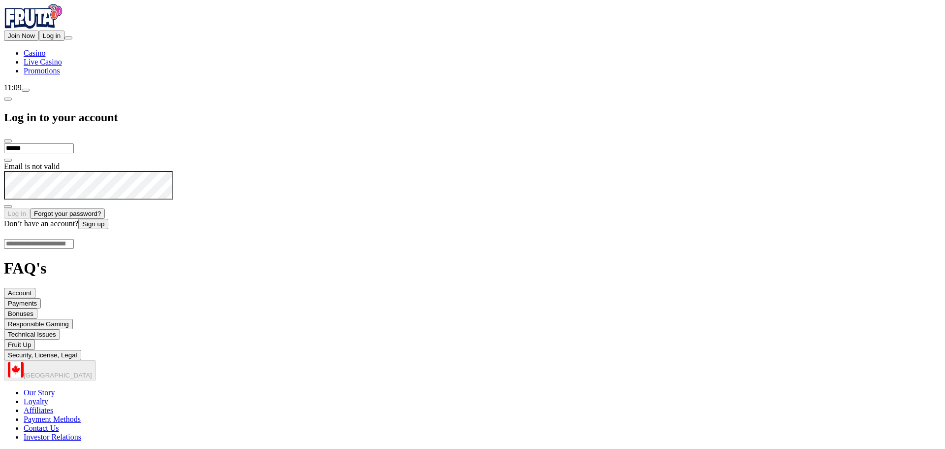
type input "**********"
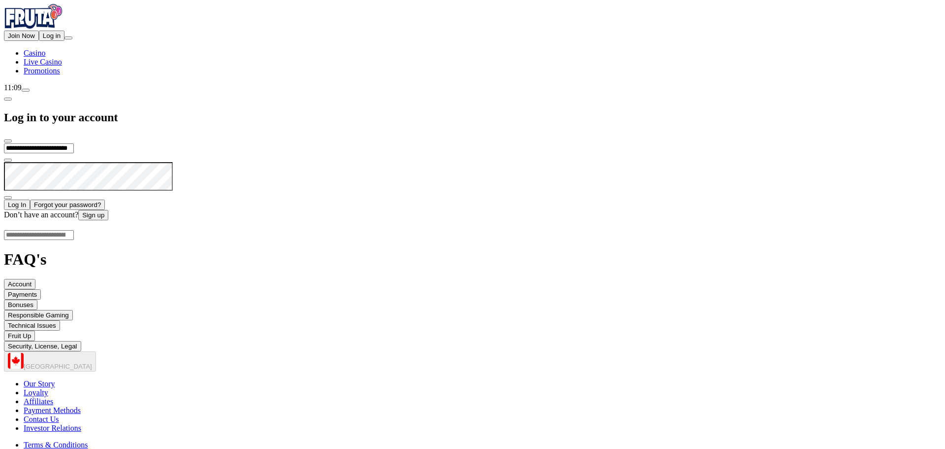
click at [26, 201] on span "Log In" at bounding box center [17, 204] width 18 height 7
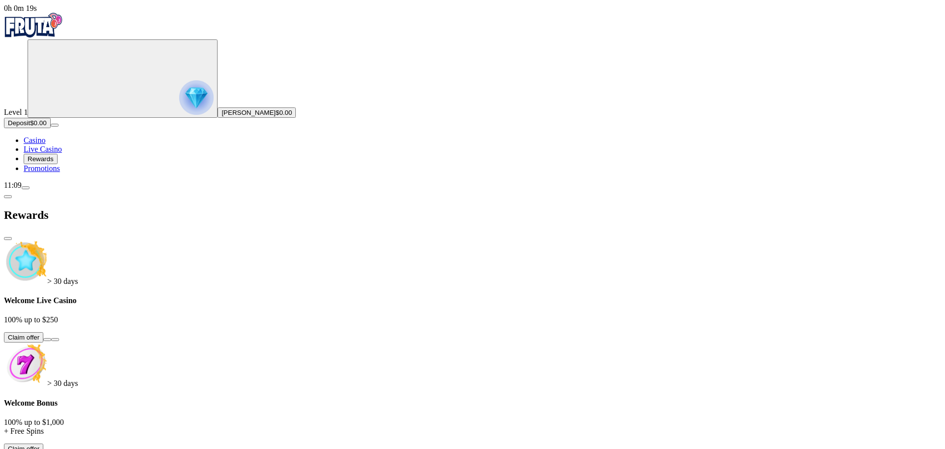
click at [51, 338] on button at bounding box center [47, 339] width 8 height 3
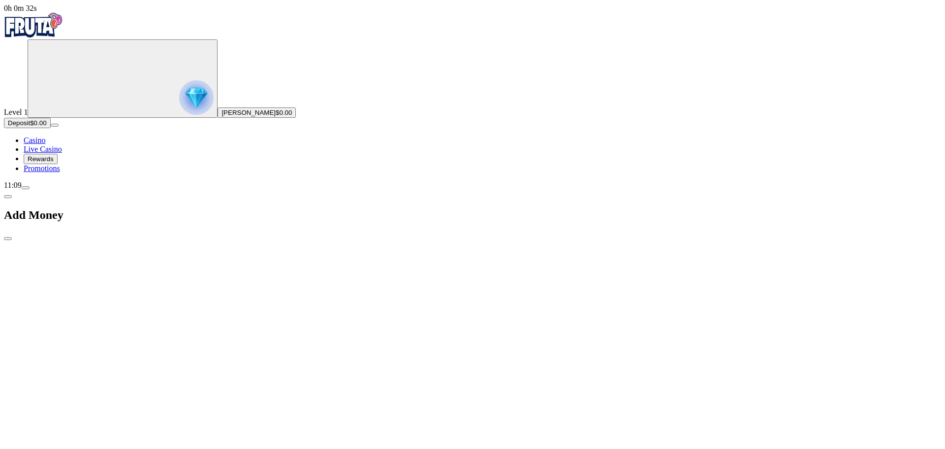
click at [8, 196] on span "chevron-left icon" at bounding box center [8, 196] width 0 height 0
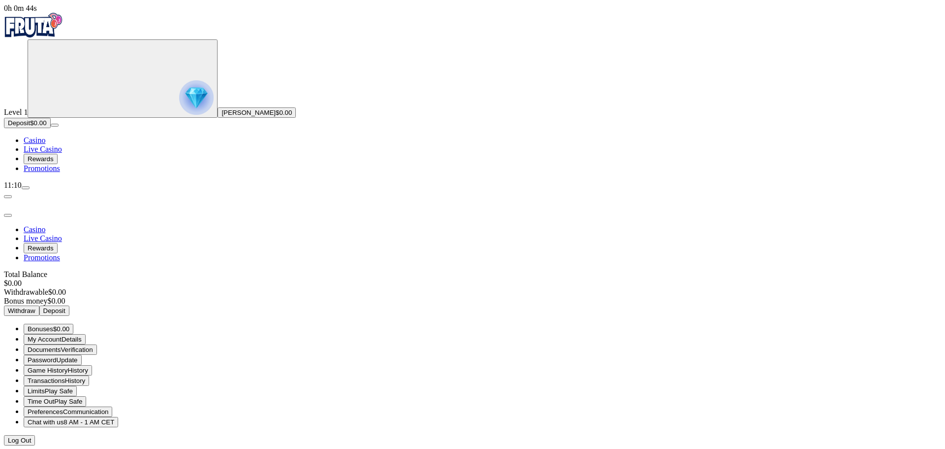
click at [73, 323] on button "Bonuses $0.00" at bounding box center [49, 328] width 50 height 10
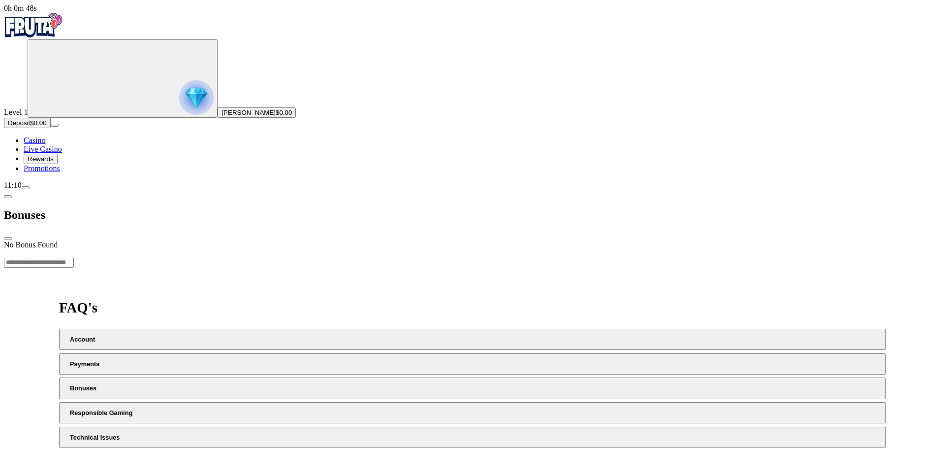
click at [370, 249] on div at bounding box center [473, 249] width 938 height 0
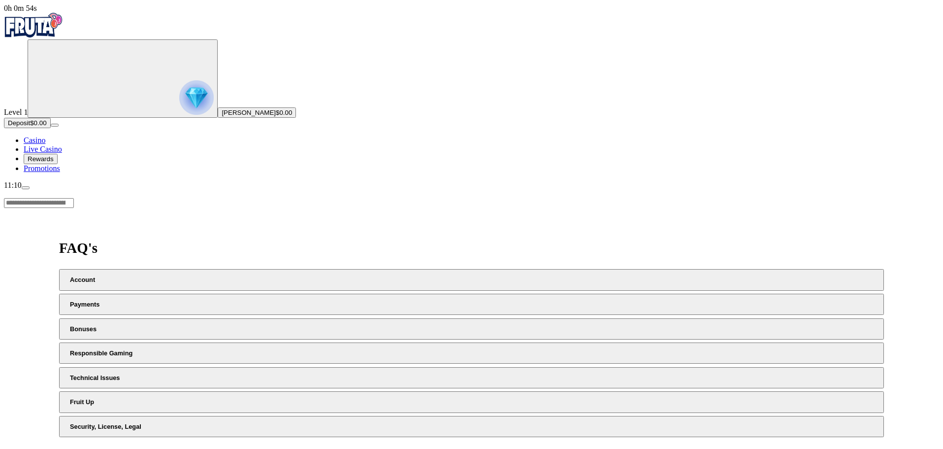
click at [54, 162] on span "Rewards" at bounding box center [41, 158] width 26 height 7
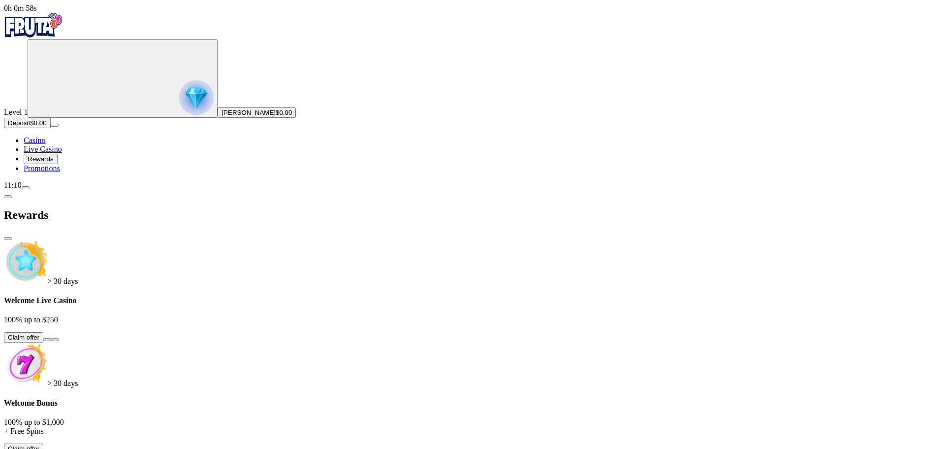
click at [55, 448] on span "info icon" at bounding box center [55, 451] width 0 height 0
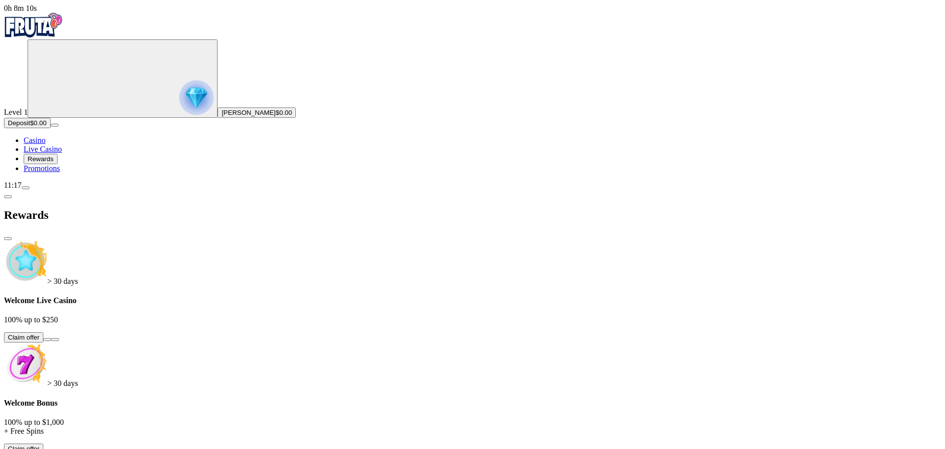
scroll to position [0, 0]
click at [179, 108] on img "Primary" at bounding box center [196, 97] width 34 height 34
click at [179, 97] on img "Primary" at bounding box center [196, 97] width 34 height 34
click at [26, 188] on span "menu icon" at bounding box center [26, 188] width 0 height 0
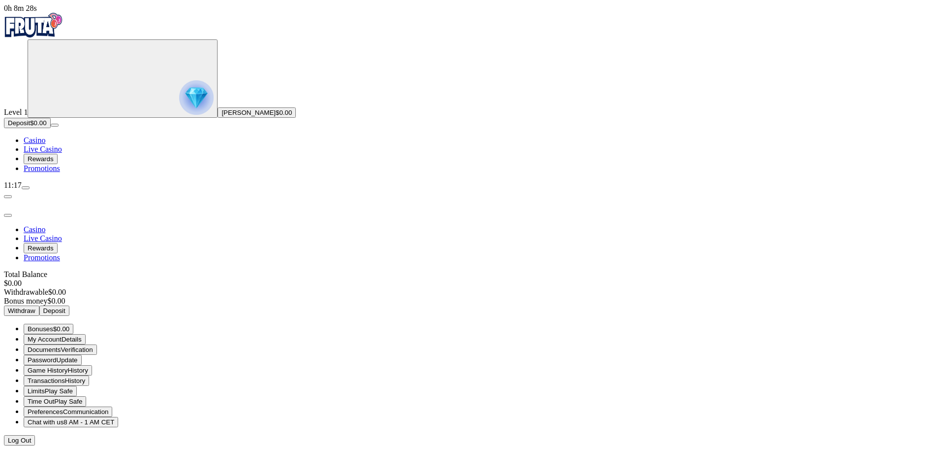
click at [69, 305] on button "Deposit" at bounding box center [54, 310] width 30 height 10
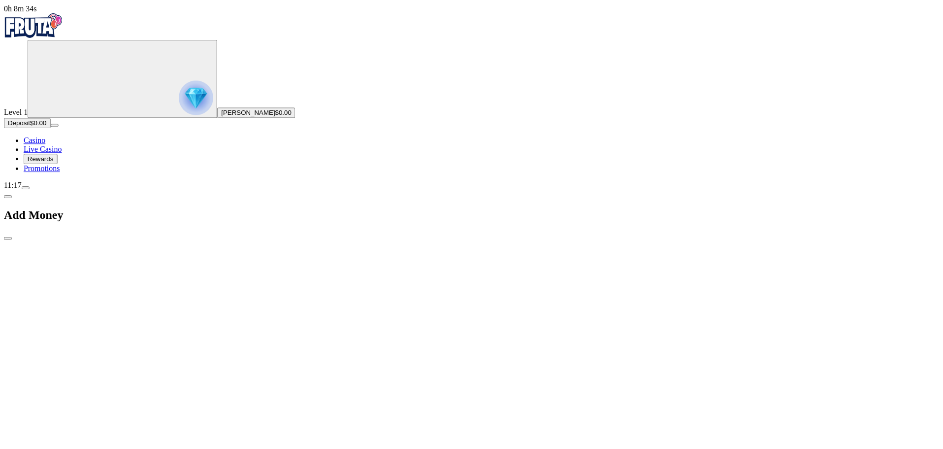
scroll to position [32, 0]
click at [8, 238] on span "close icon" at bounding box center [8, 238] width 0 height 0
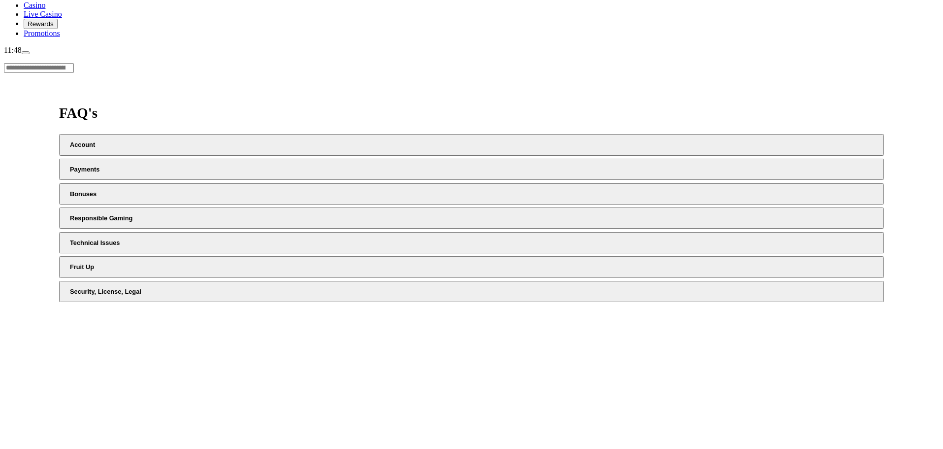
scroll to position [148, 0]
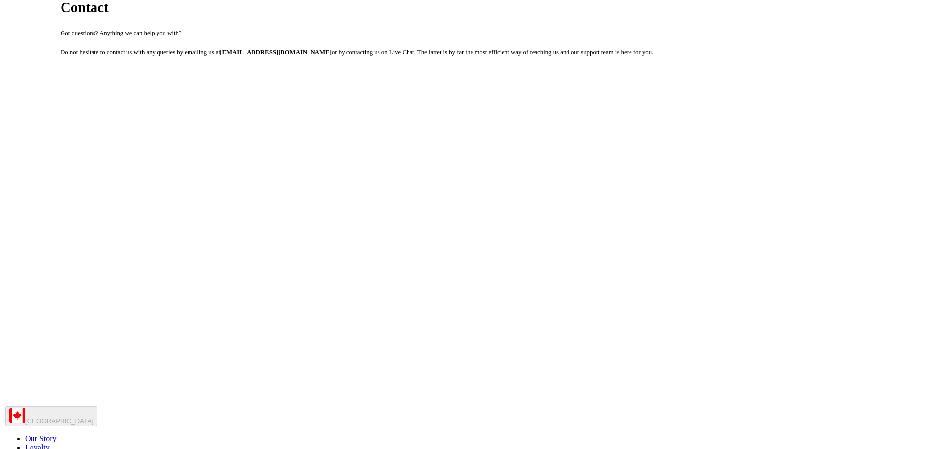
scroll to position [242, 0]
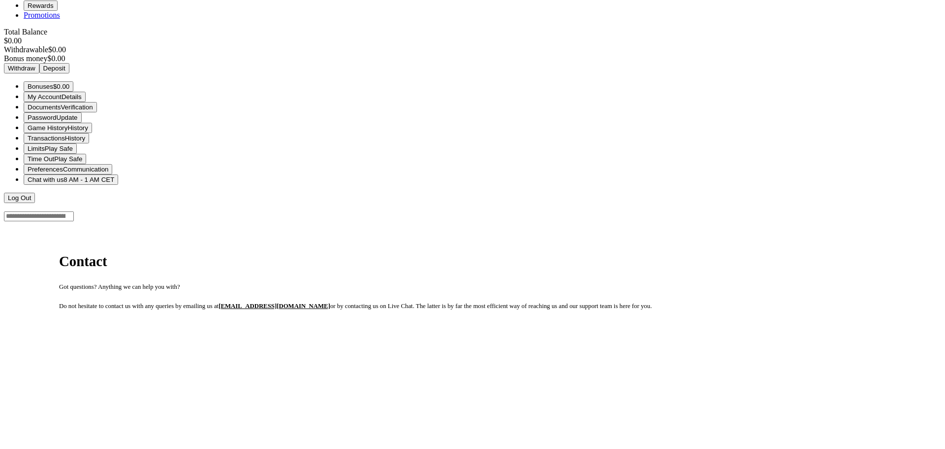
click at [64, 183] on span "Chat with us" at bounding box center [46, 179] width 36 height 7
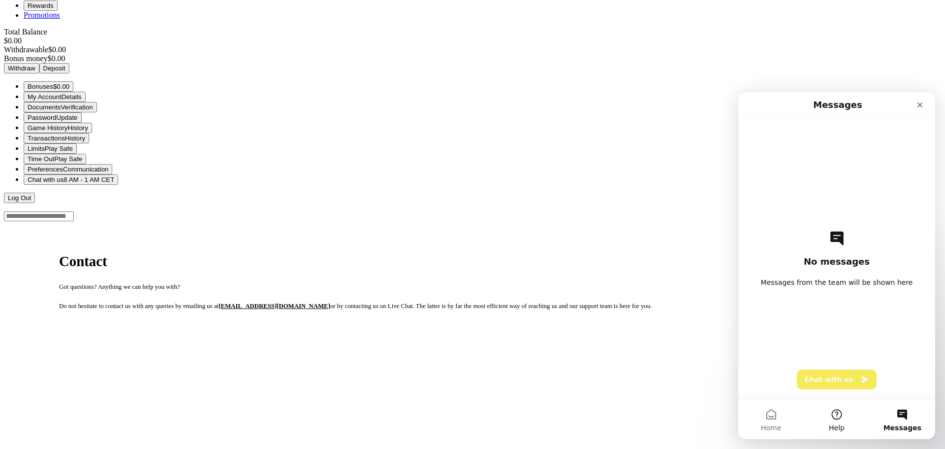
click at [834, 414] on button "Help" at bounding box center [836, 418] width 65 height 39
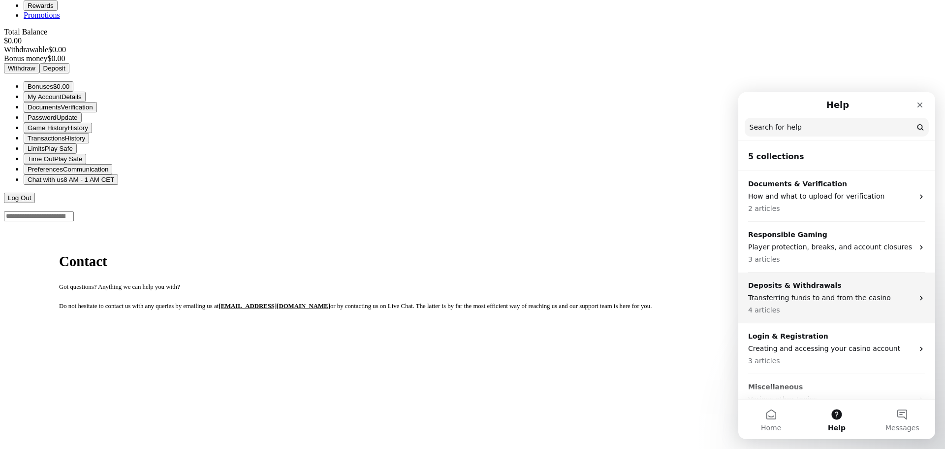
click at [774, 300] on p "Transferring funds to and from the casino" at bounding box center [830, 297] width 165 height 10
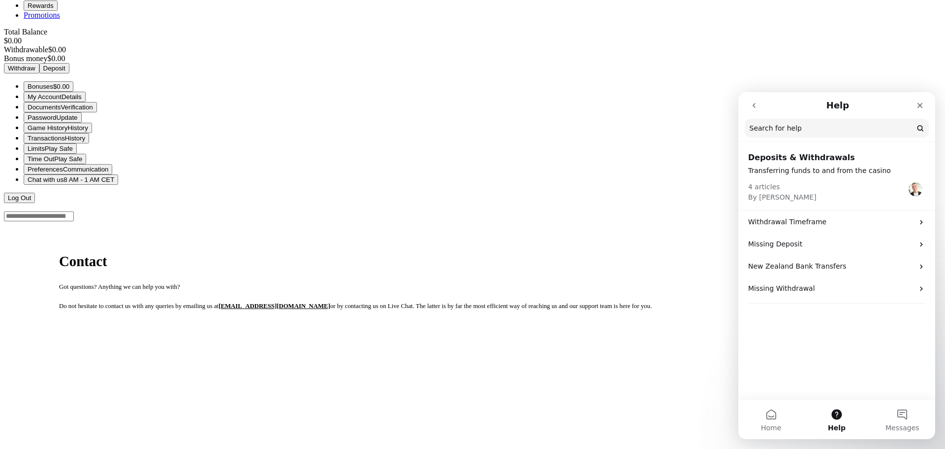
click at [751, 106] on icon "go back" at bounding box center [754, 105] width 8 height 8
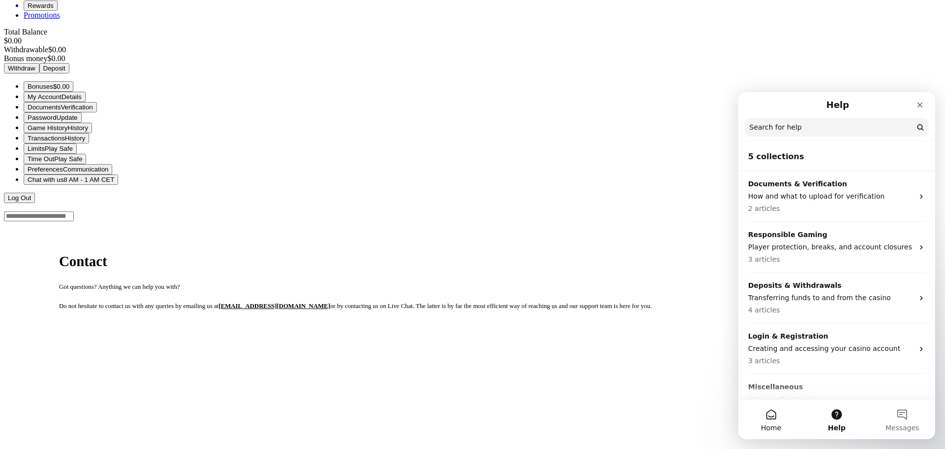
click at [762, 418] on button "Home" at bounding box center [771, 418] width 65 height 39
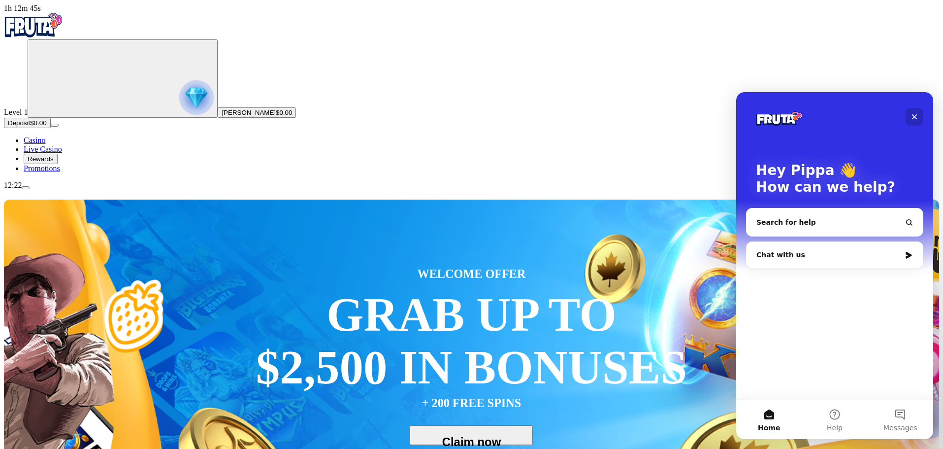
click at [913, 114] on icon "Close" at bounding box center [914, 117] width 8 height 8
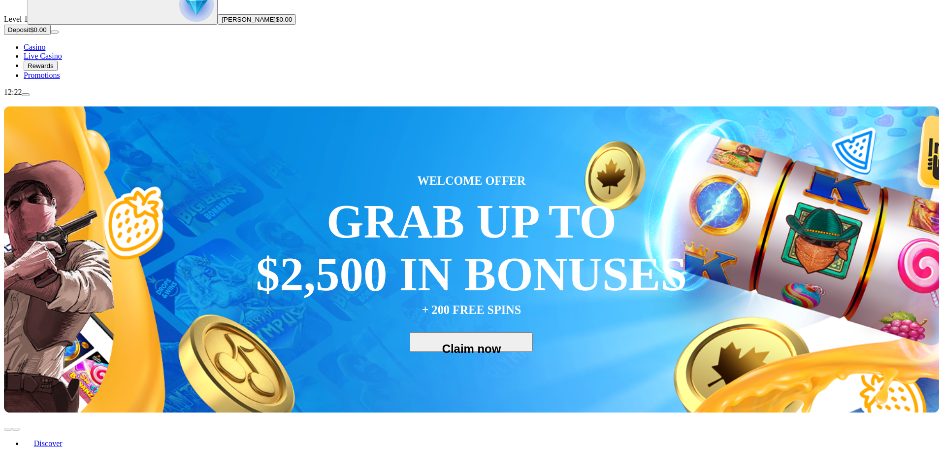
scroll to position [98, 0]
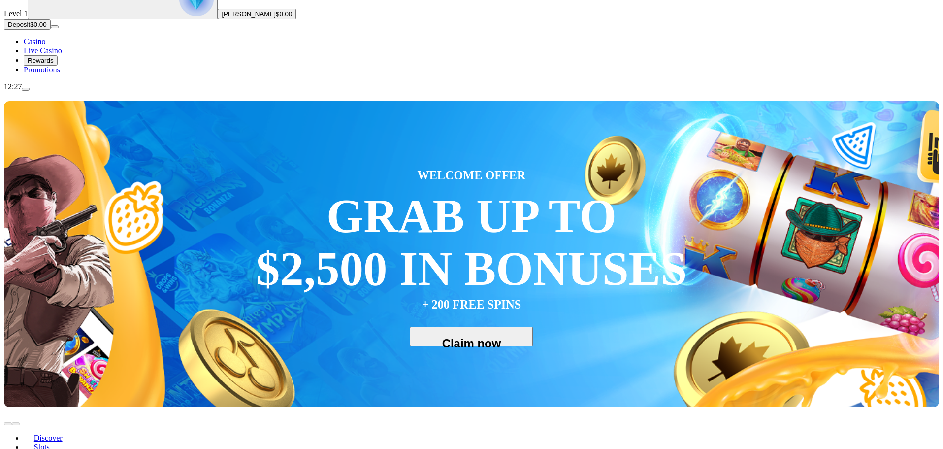
click at [681, 448] on input "Search" at bounding box center [647, 456] width 70 height 10
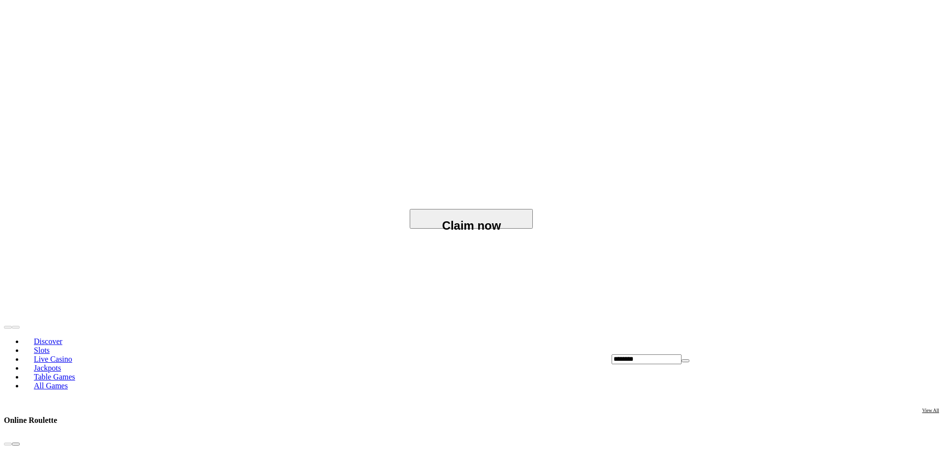
scroll to position [98, 0]
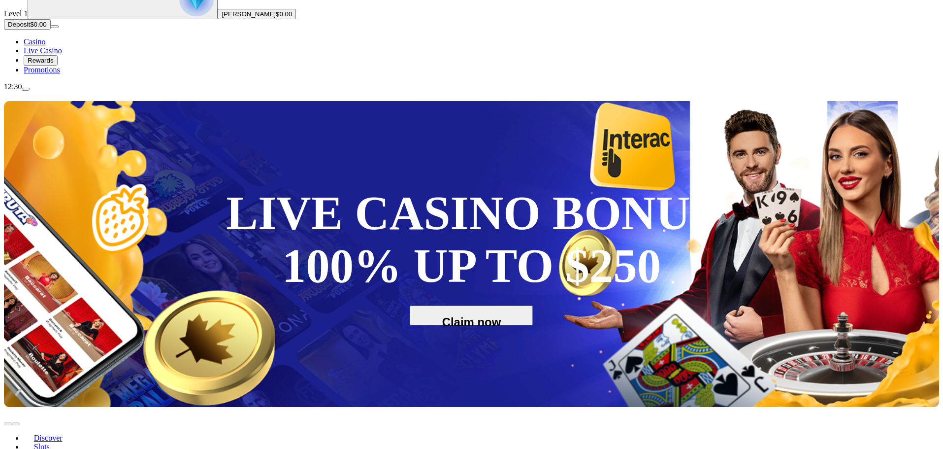
click at [681, 448] on input "********" at bounding box center [647, 456] width 70 height 10
type input "*"
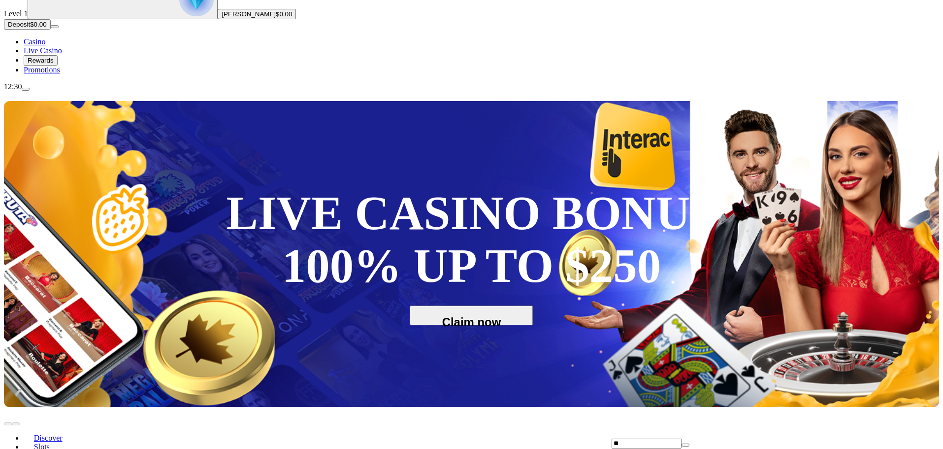
type input "*"
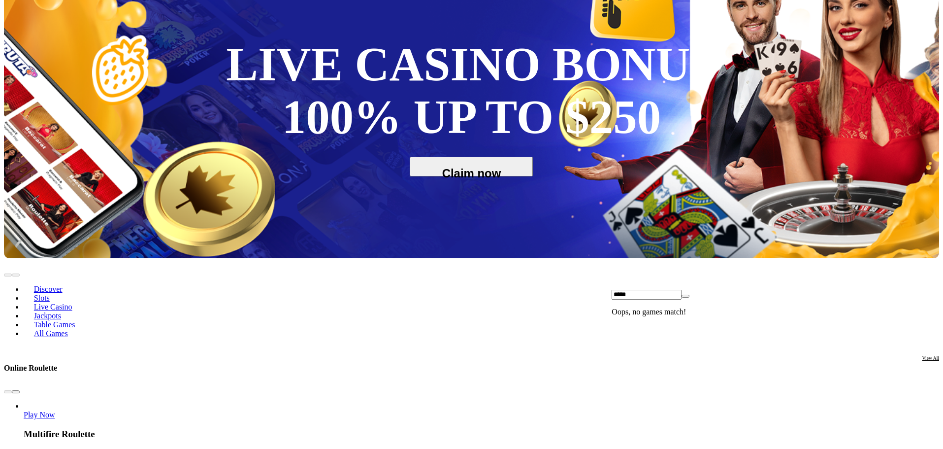
scroll to position [246, 0]
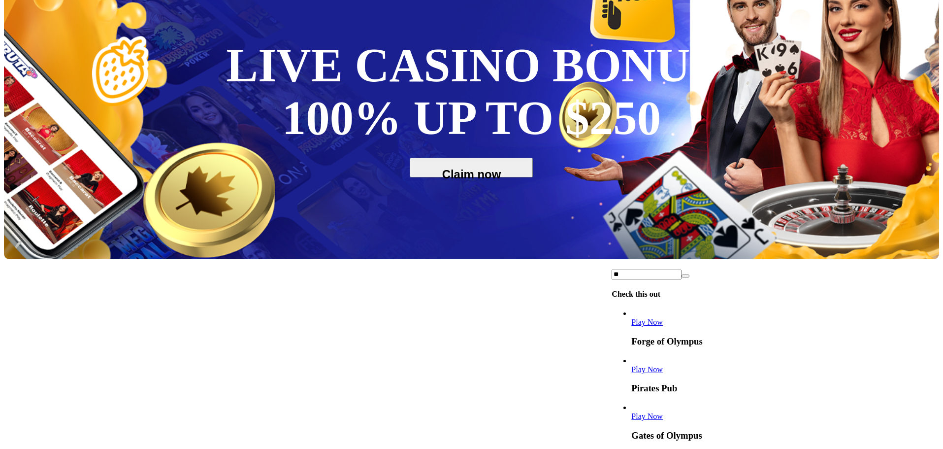
type input "*"
type input "****"
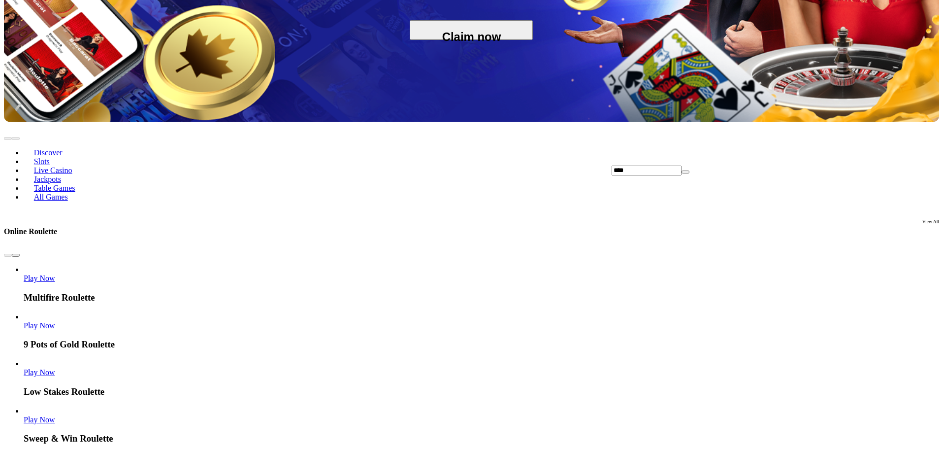
scroll to position [394, 0]
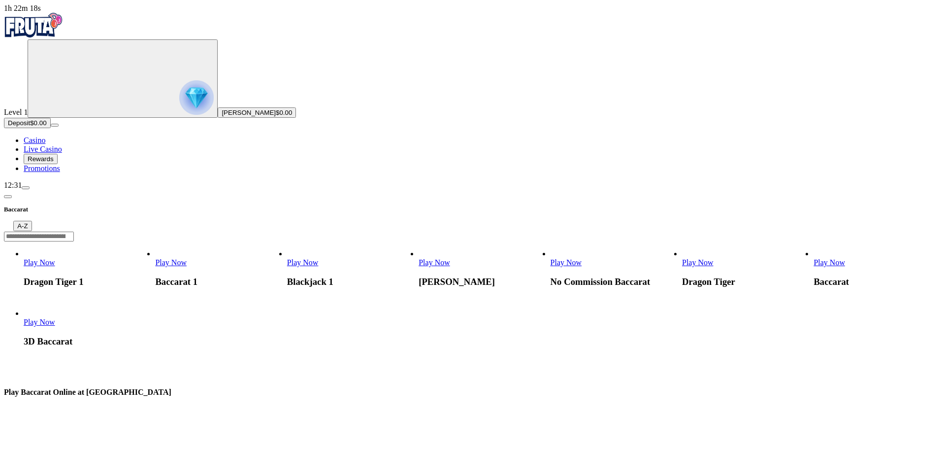
click at [74, 231] on input "Search" at bounding box center [39, 236] width 70 height 10
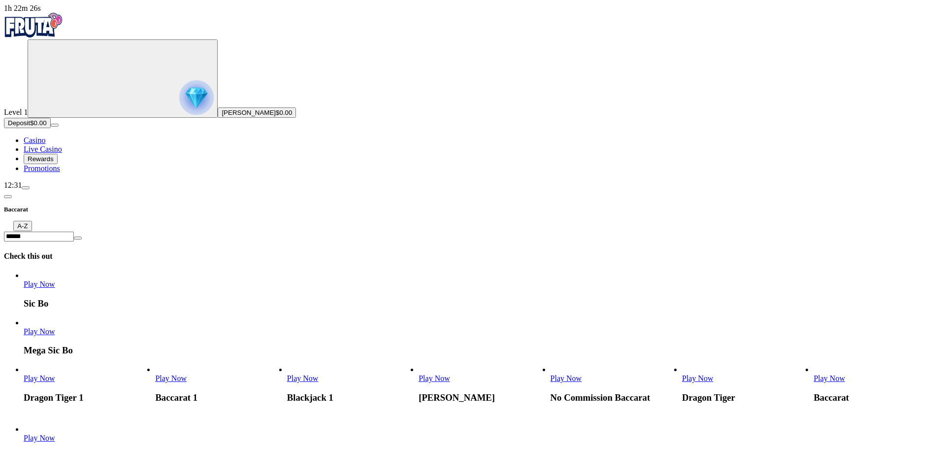
type input "******"
click at [458, 365] on div at bounding box center [471, 365] width 935 height 0
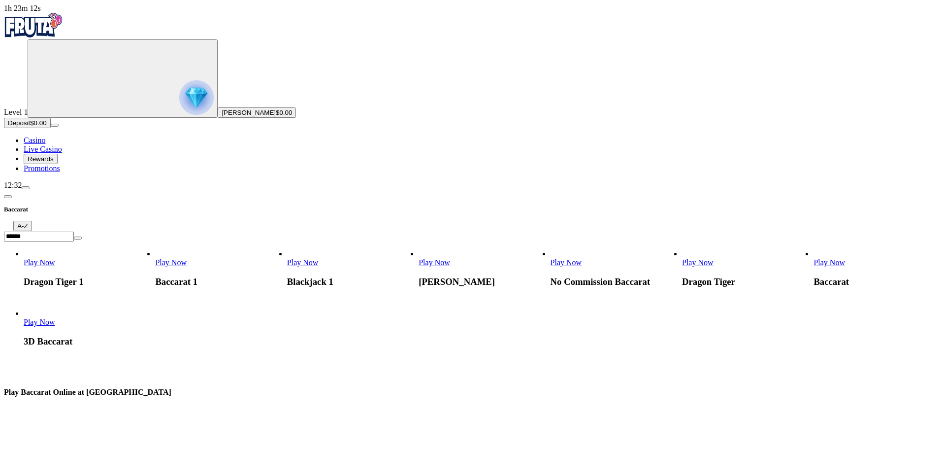
click at [8, 196] on span "chevron-left icon" at bounding box center [8, 196] width 0 height 0
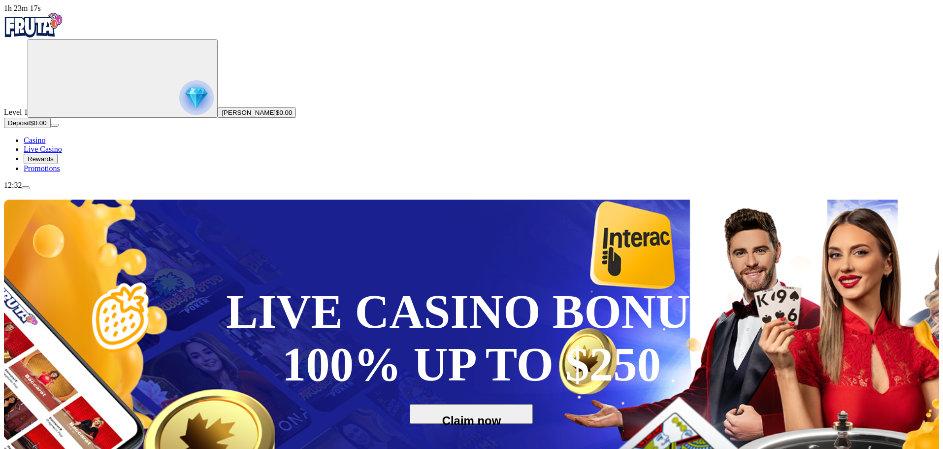
click at [46, 34] on img "Primary" at bounding box center [33, 25] width 59 height 25
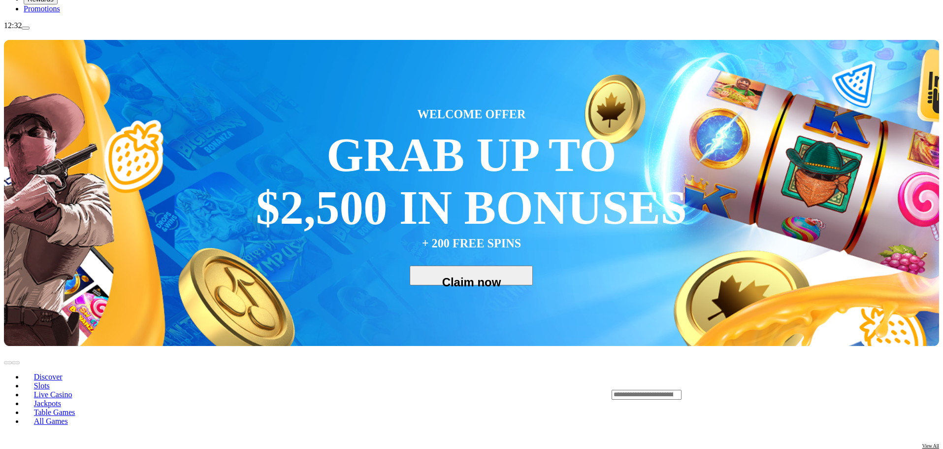
scroll to position [49, 0]
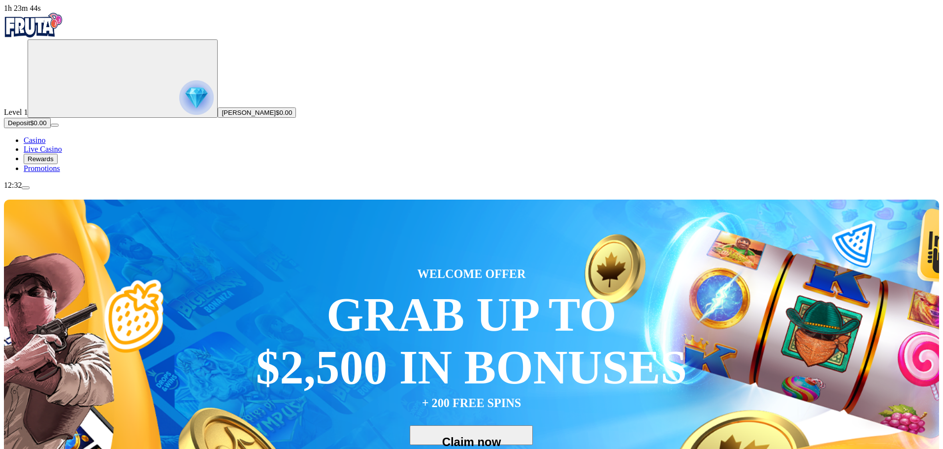
type input "*"
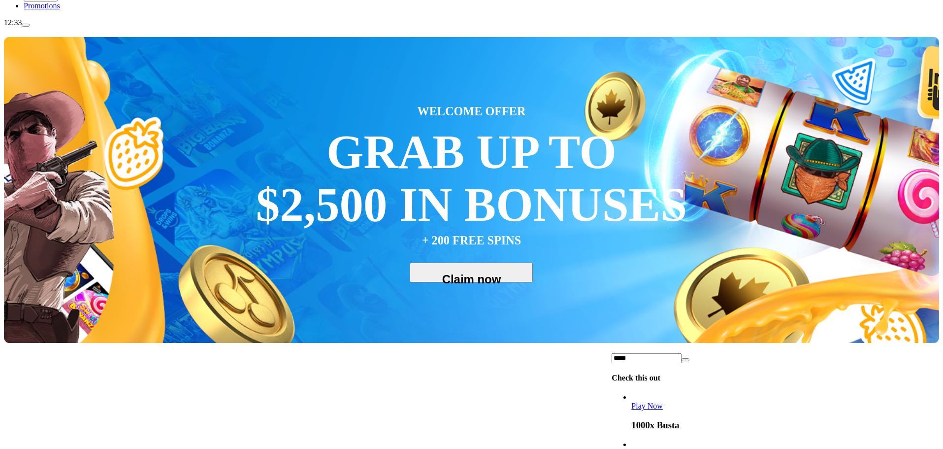
scroll to position [148, 0]
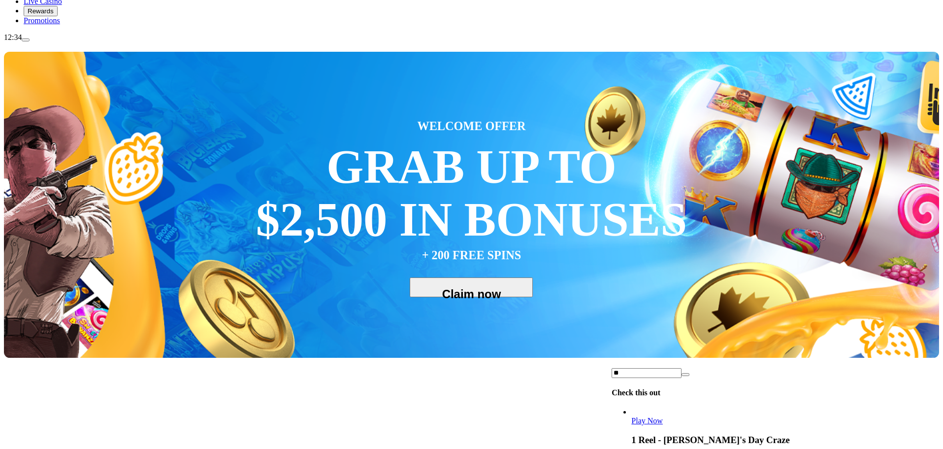
type input "*"
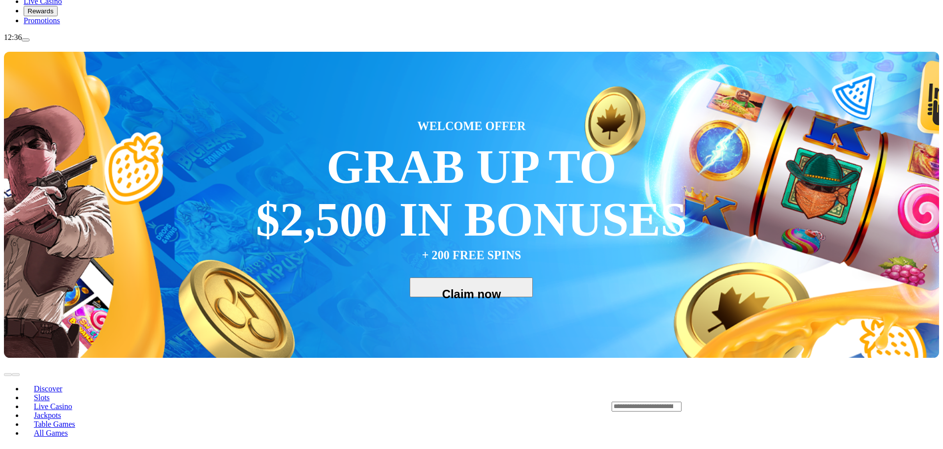
click at [66, 384] on span "Discover" at bounding box center [48, 388] width 36 height 8
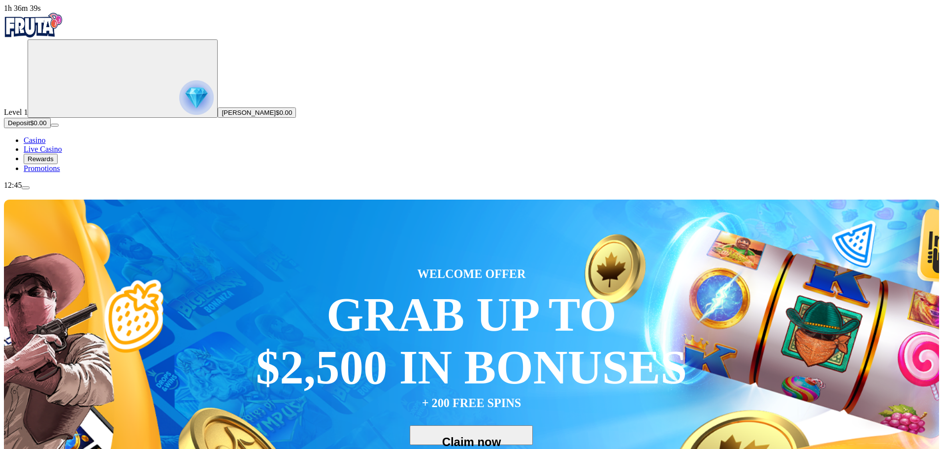
click at [521, 394] on span "+ 200 FREE SPINS" at bounding box center [471, 403] width 99 height 18
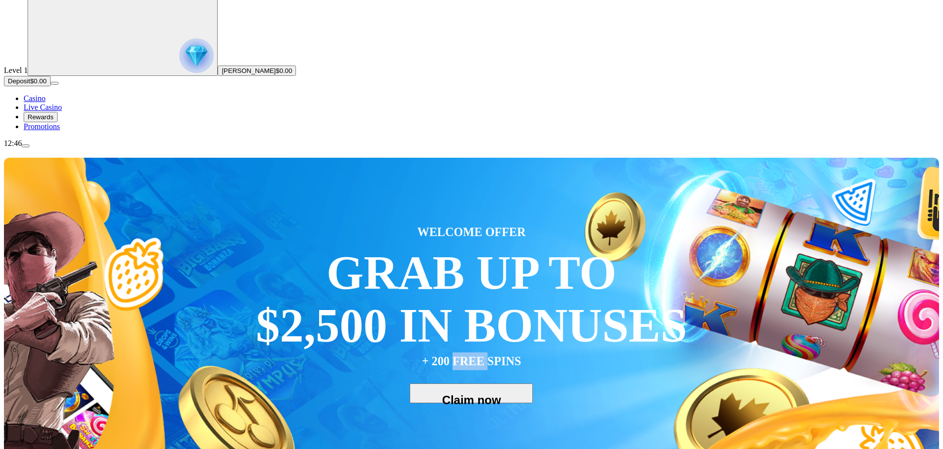
scroll to position [148, 0]
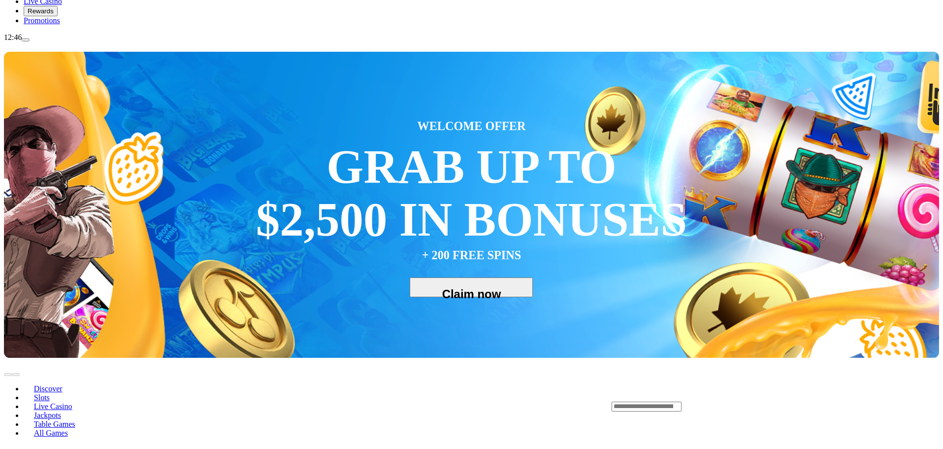
click at [680, 401] on input "Search" at bounding box center [647, 406] width 70 height 10
type input "*"
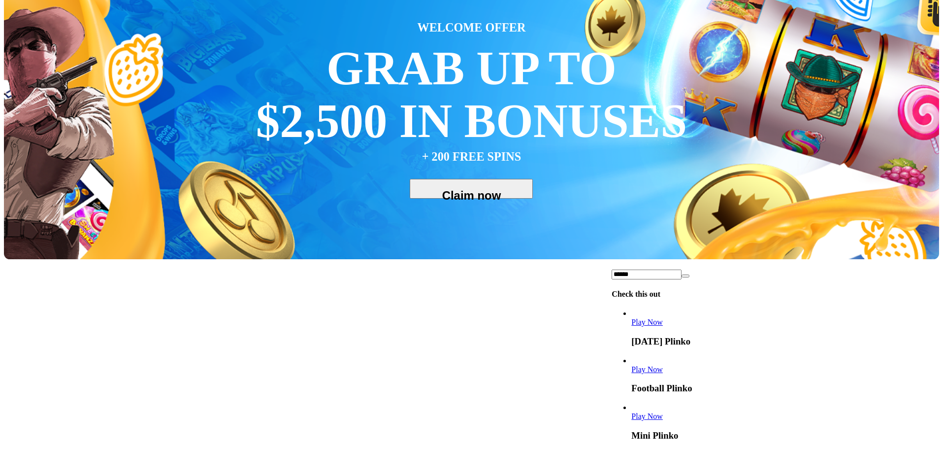
scroll to position [294, 0]
type input "*"
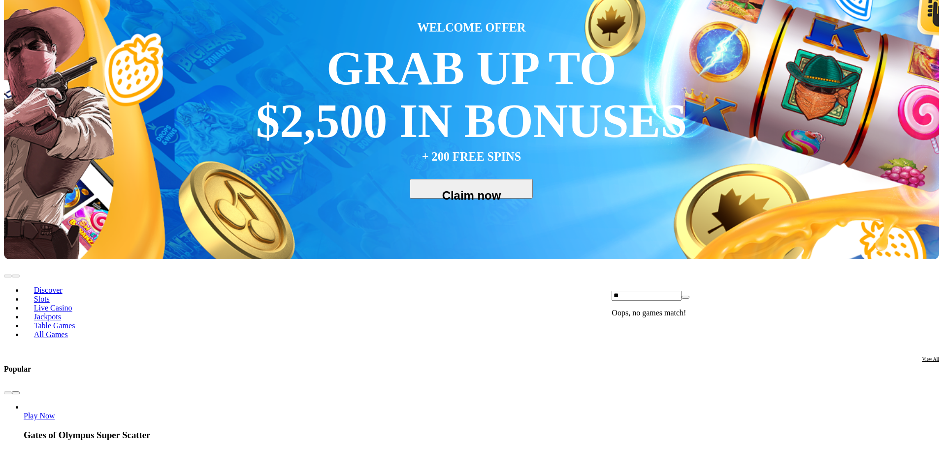
type input "*"
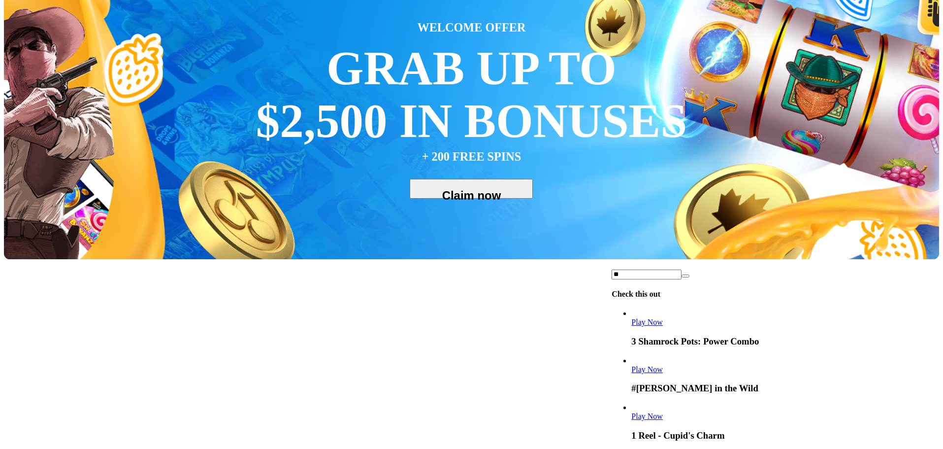
type input "*"
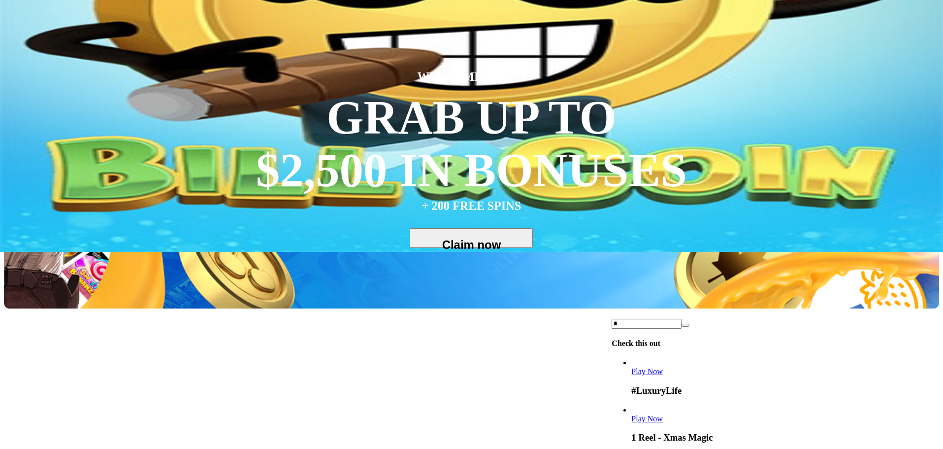
scroll to position [98, 0]
type input "*"
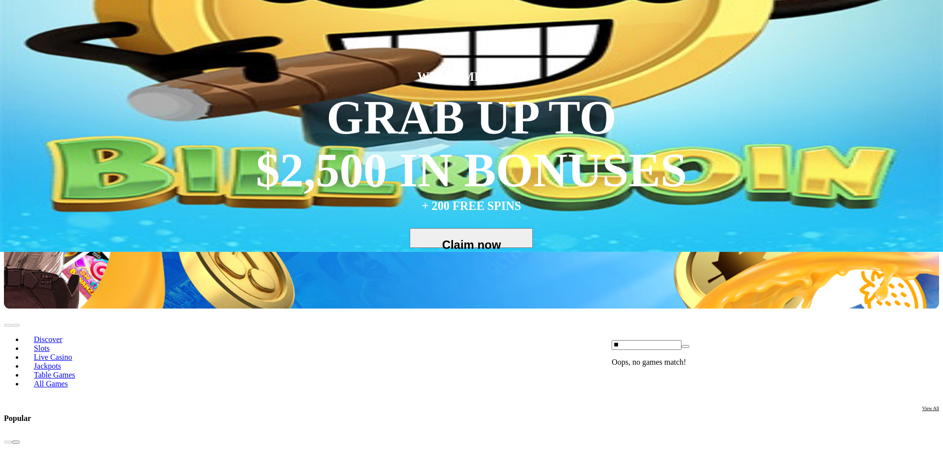
type input "*"
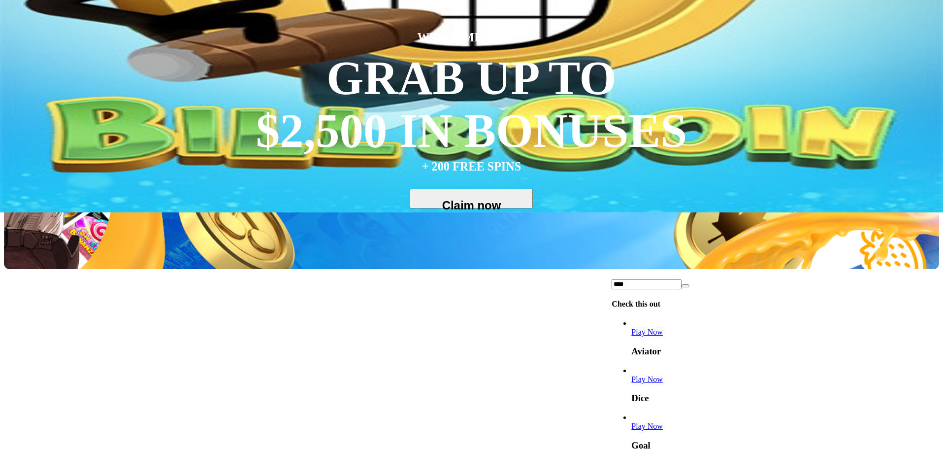
scroll to position [49, 0]
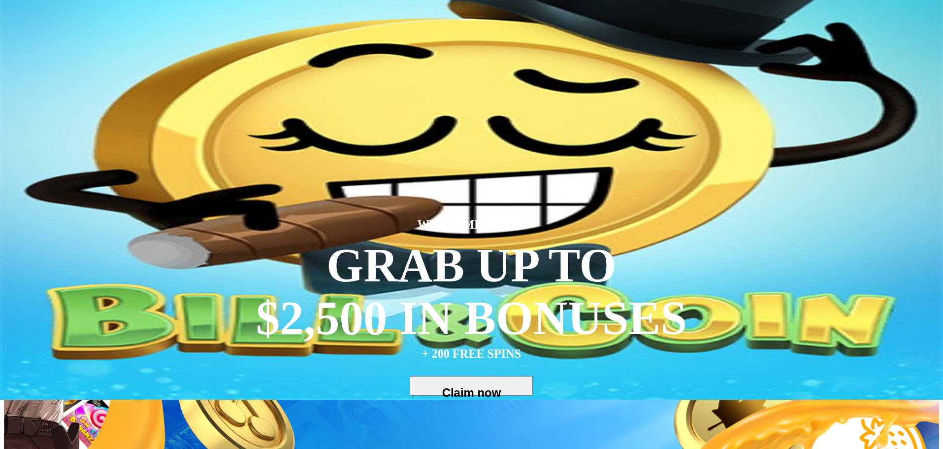
type input "*"
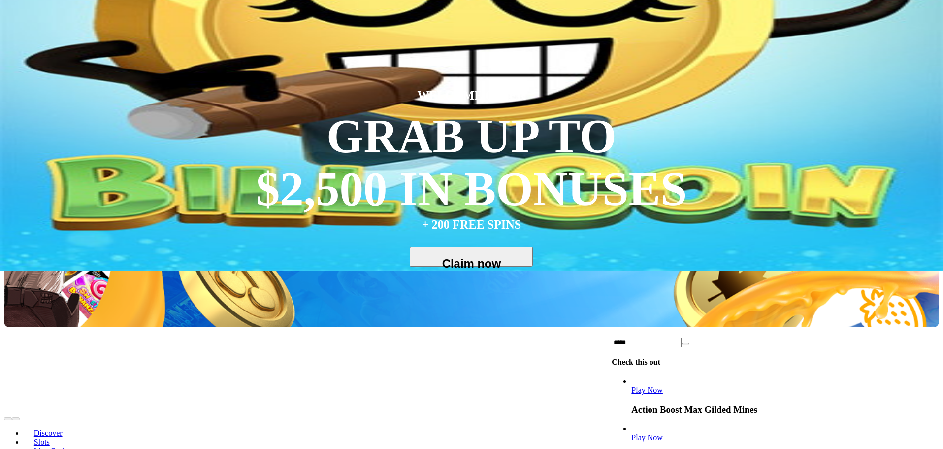
scroll to position [197, 0]
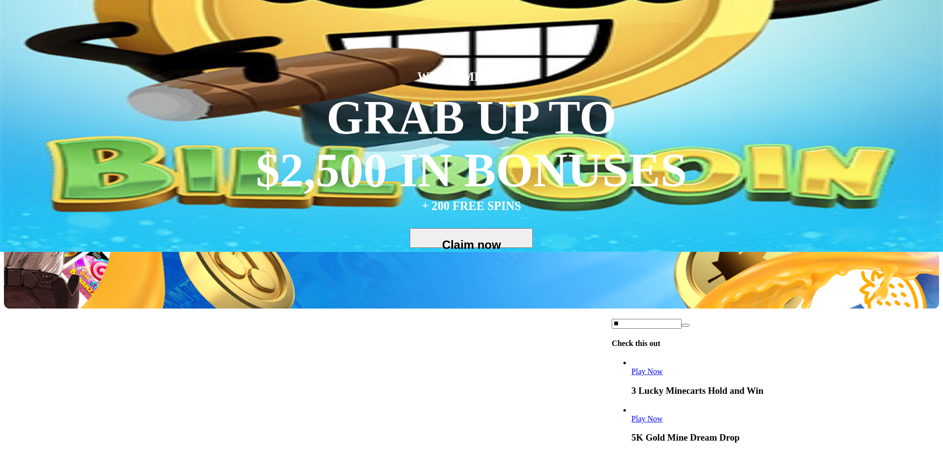
type input "*"
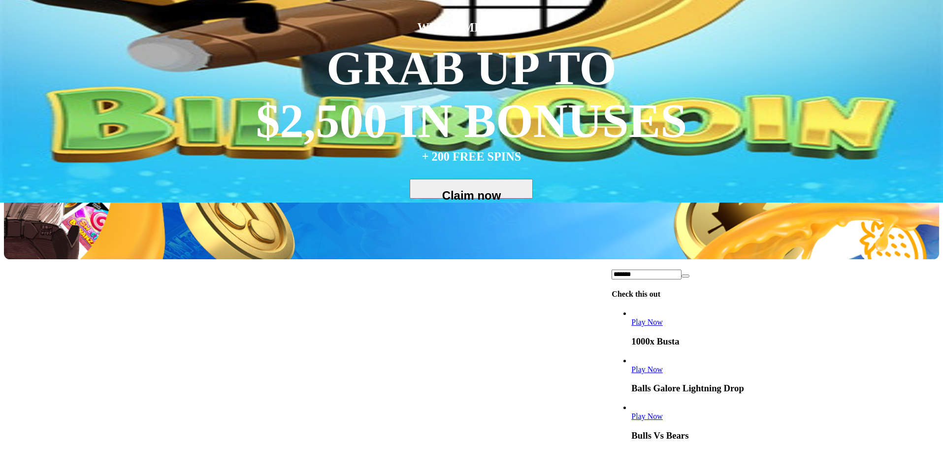
scroll to position [345, 0]
type input "*******"
